Goal: Task Accomplishment & Management: Use online tool/utility

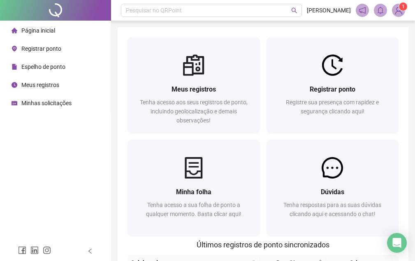
click at [397, 9] on img at bounding box center [399, 10] width 12 height 12
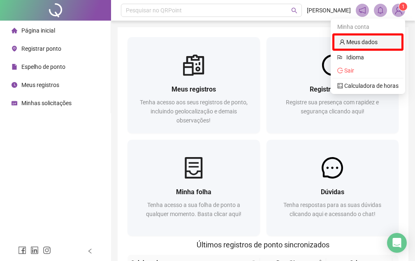
click at [369, 42] on link "Meus dados" at bounding box center [359, 42] width 38 height 7
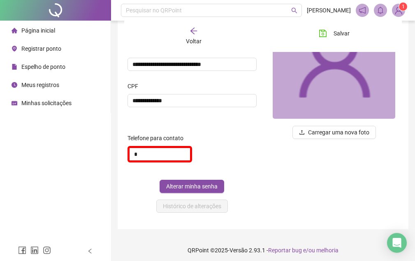
scroll to position [101, 0]
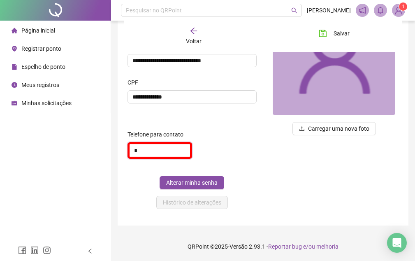
click at [147, 152] on input "*" at bounding box center [160, 150] width 65 height 16
click at [43, 28] on span "Página inicial" at bounding box center [38, 30] width 34 height 7
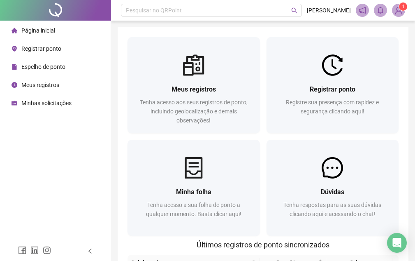
click at [35, 28] on span "Página inicial" at bounding box center [38, 30] width 34 height 7
click at [401, 7] on sup "1" at bounding box center [403, 6] width 8 height 8
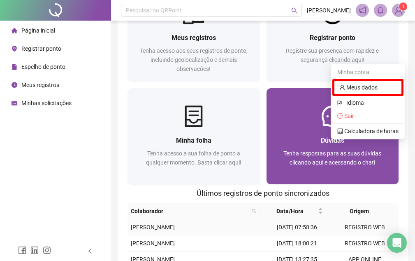
scroll to position [103, 0]
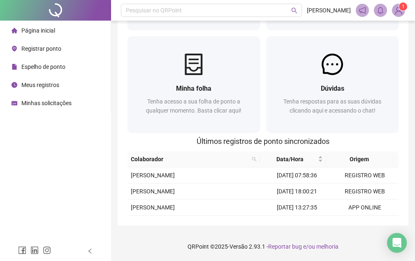
click at [36, 29] on span "Página inicial" at bounding box center [38, 30] width 34 height 7
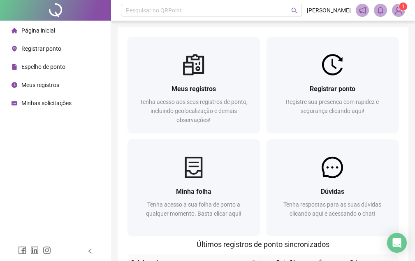
scroll to position [0, 0]
click at [36, 31] on span "Página inicial" at bounding box center [38, 30] width 34 height 7
click at [45, 30] on span "Página inicial" at bounding box center [38, 30] width 34 height 7
click at [405, 6] on sup "1" at bounding box center [403, 6] width 8 height 8
click at [61, 167] on div "Página inicial Registrar ponto Espelho de ponto Meus registros Minhas solicitaç…" at bounding box center [55, 120] width 111 height 241
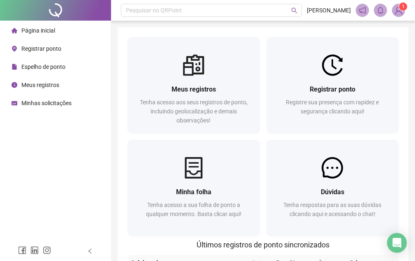
click at [88, 161] on div "Página inicial Registrar ponto Espelho de ponto Meus registros Minhas solicitaç…" at bounding box center [55, 120] width 111 height 241
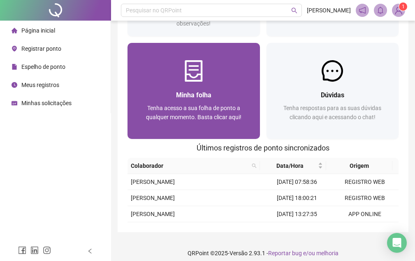
scroll to position [103, 0]
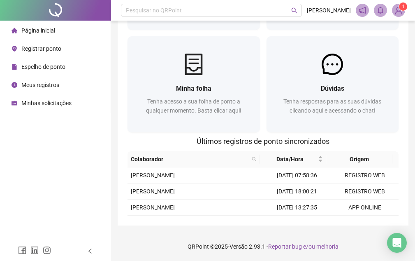
click at [408, 203] on div "Meus registros Tenha acesso aos seus registros de ponto, incluindo geolocalizaç…" at bounding box center [263, 74] width 291 height 301
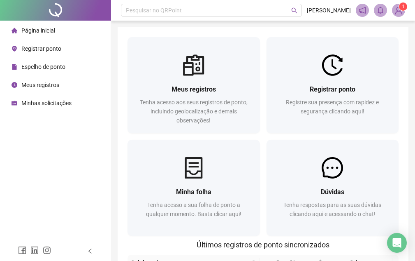
click at [73, 161] on div "Página inicial Registrar ponto Espelho de ponto Meus registros Minhas solicitaç…" at bounding box center [55, 120] width 111 height 241
click at [68, 180] on div "Página inicial Registrar ponto Espelho de ponto Meus registros Minhas solicitaç…" at bounding box center [55, 120] width 111 height 241
click at [89, 184] on div "Página inicial Registrar ponto Espelho de ponto Meus registros Minhas solicitaç…" at bounding box center [55, 120] width 111 height 241
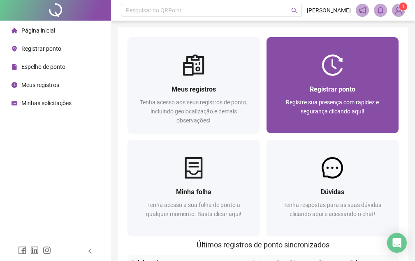
click at [348, 82] on div "Registrar ponto Registre sua presença com rapidez e segurança clicando aqui!" at bounding box center [333, 104] width 133 height 57
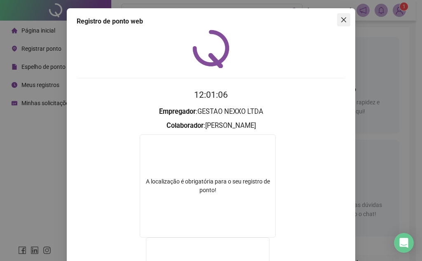
click at [342, 22] on icon "close" at bounding box center [343, 19] width 7 height 7
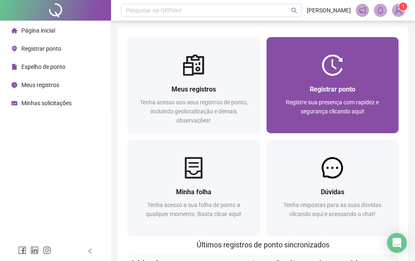
click at [344, 75] on div at bounding box center [333, 64] width 133 height 21
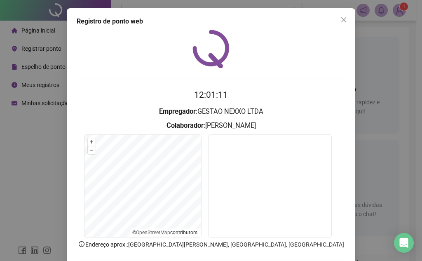
scroll to position [43, 0]
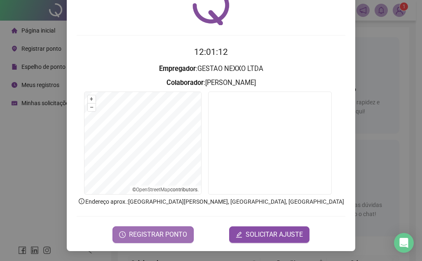
click at [170, 232] on span "REGISTRAR PONTO" at bounding box center [158, 234] width 58 height 10
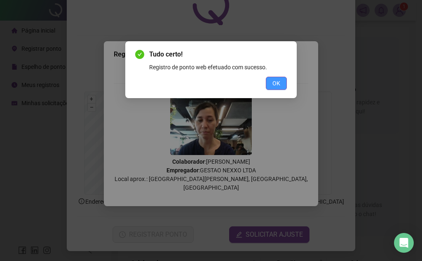
click at [275, 86] on span "OK" at bounding box center [276, 83] width 8 height 9
